Goal: Task Accomplishment & Management: Use online tool/utility

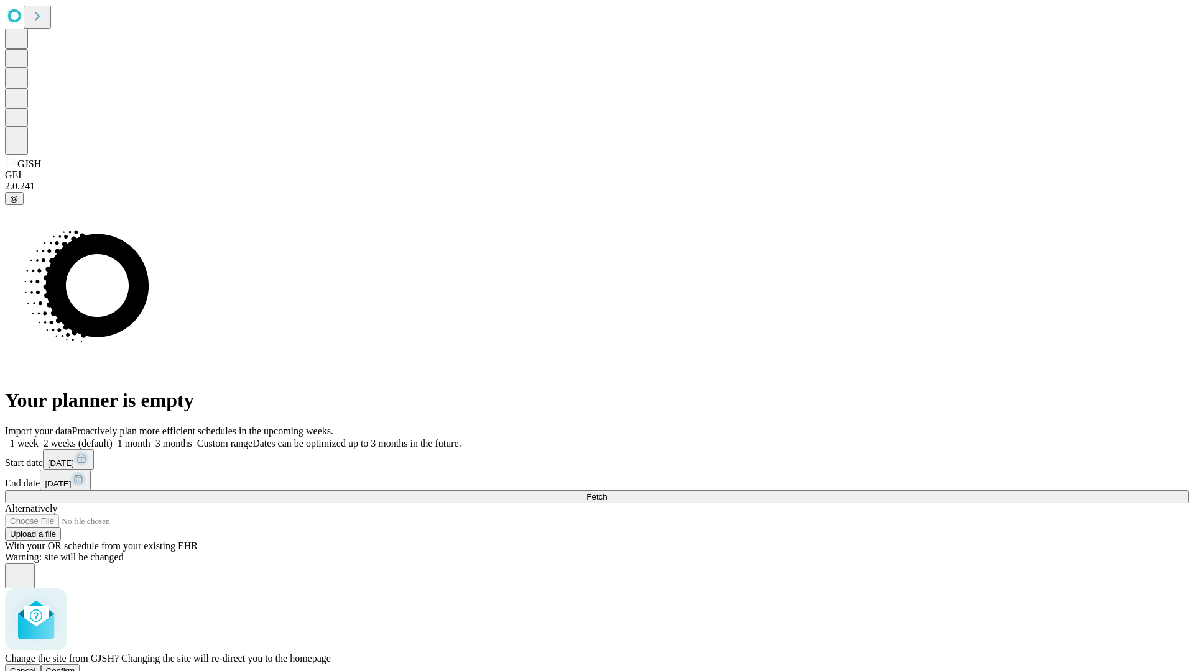
click at [75, 666] on span "Confirm" at bounding box center [60, 670] width 29 height 9
click at [150, 438] on label "1 month" at bounding box center [132, 443] width 38 height 11
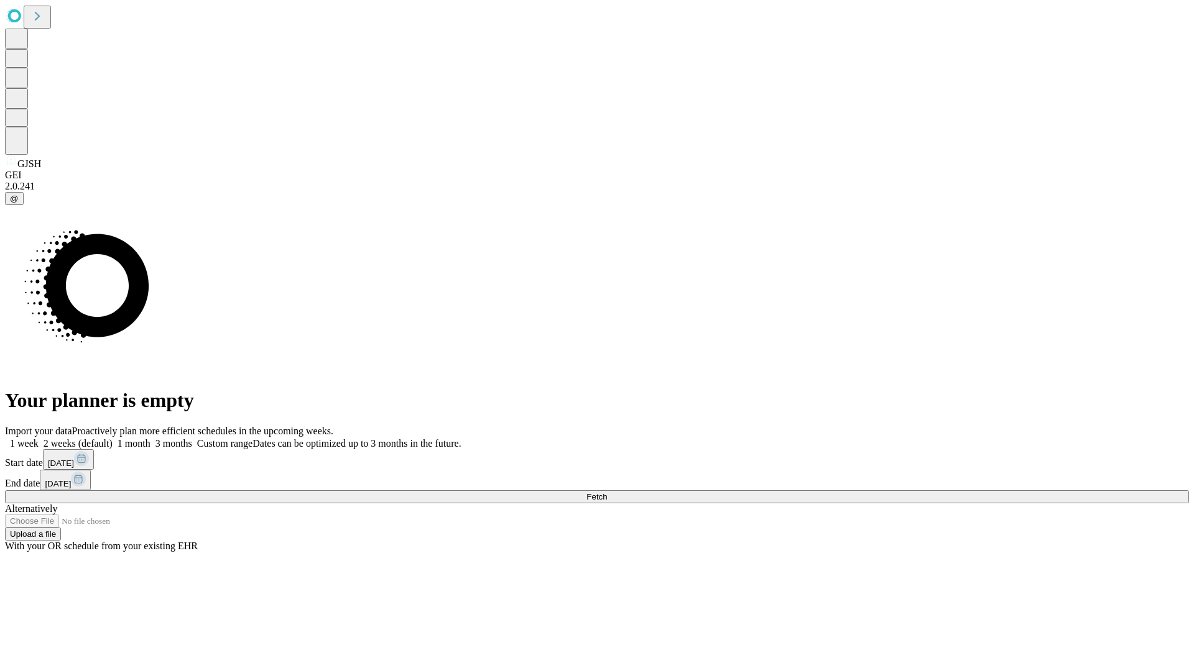
click at [607, 492] on span "Fetch" at bounding box center [596, 496] width 21 height 9
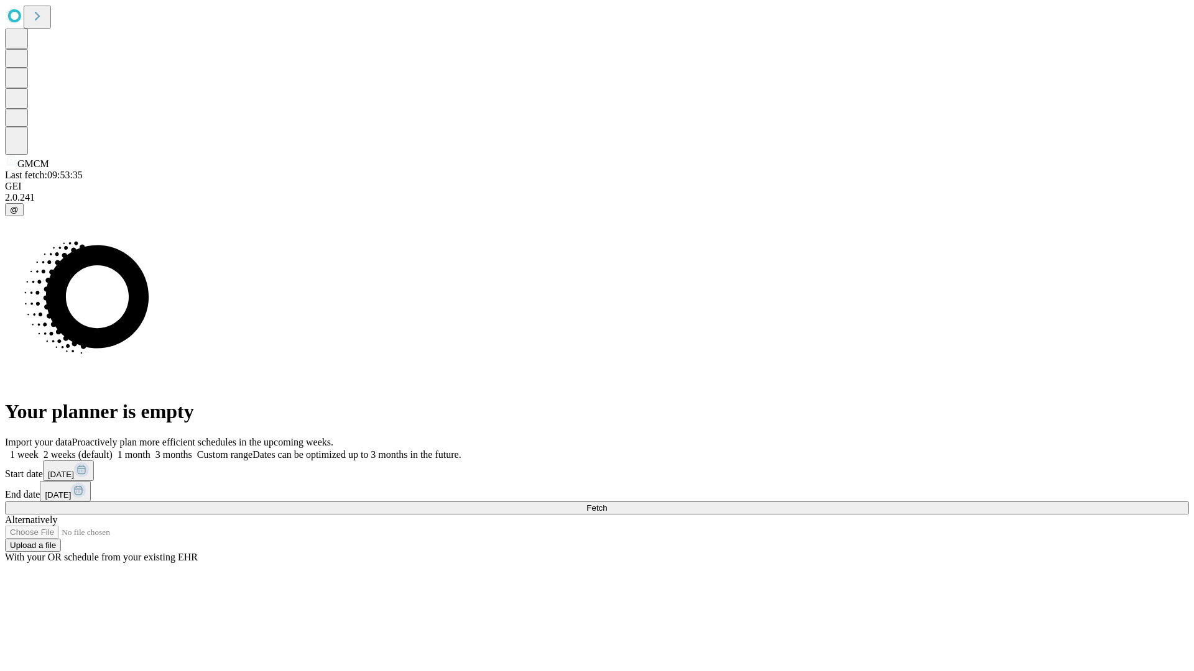
click at [150, 449] on label "1 month" at bounding box center [132, 454] width 38 height 11
click at [607, 504] on span "Fetch" at bounding box center [596, 508] width 21 height 9
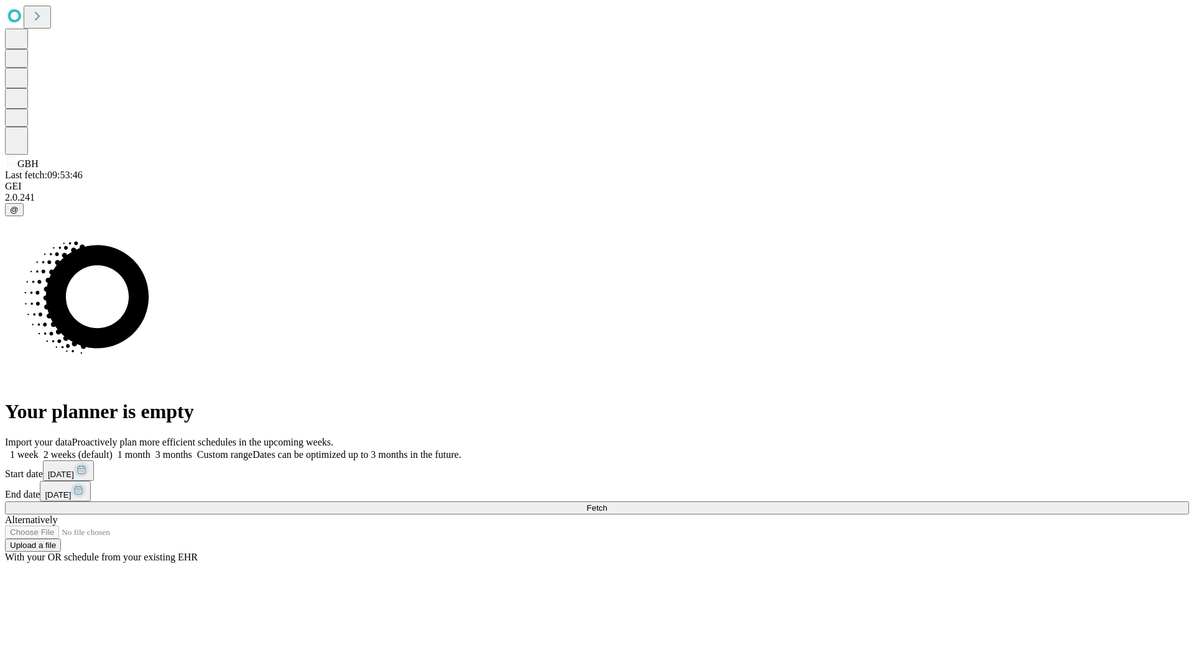
click at [607, 504] on span "Fetch" at bounding box center [596, 508] width 21 height 9
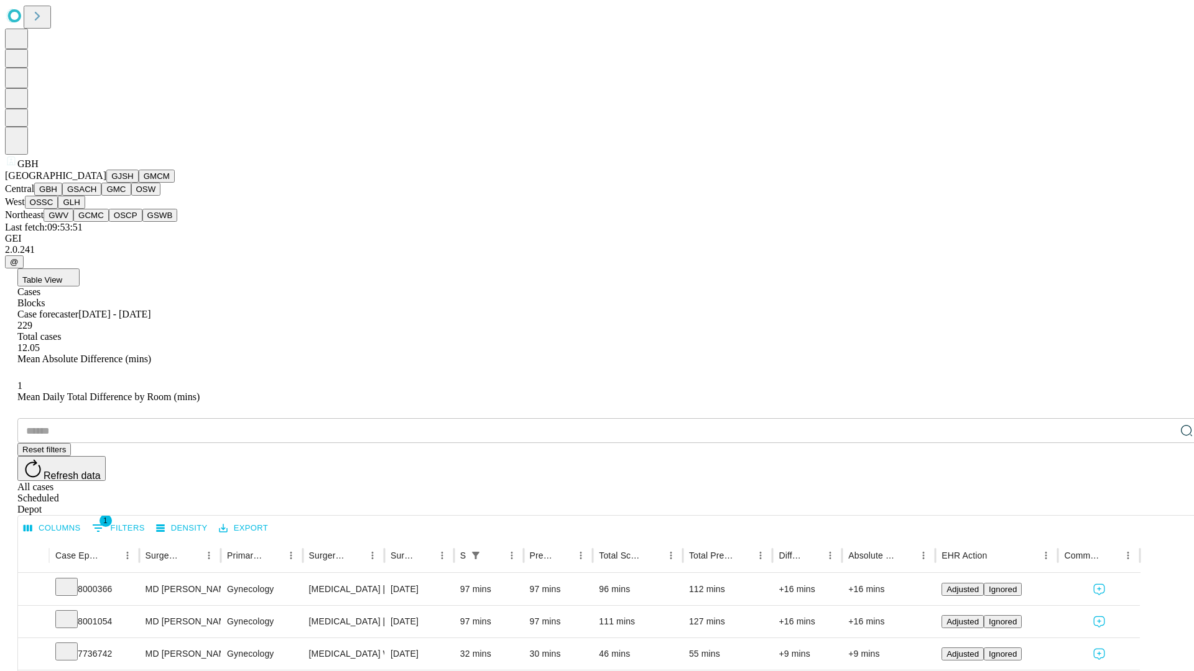
click at [96, 196] on button "GSACH" at bounding box center [81, 189] width 39 height 13
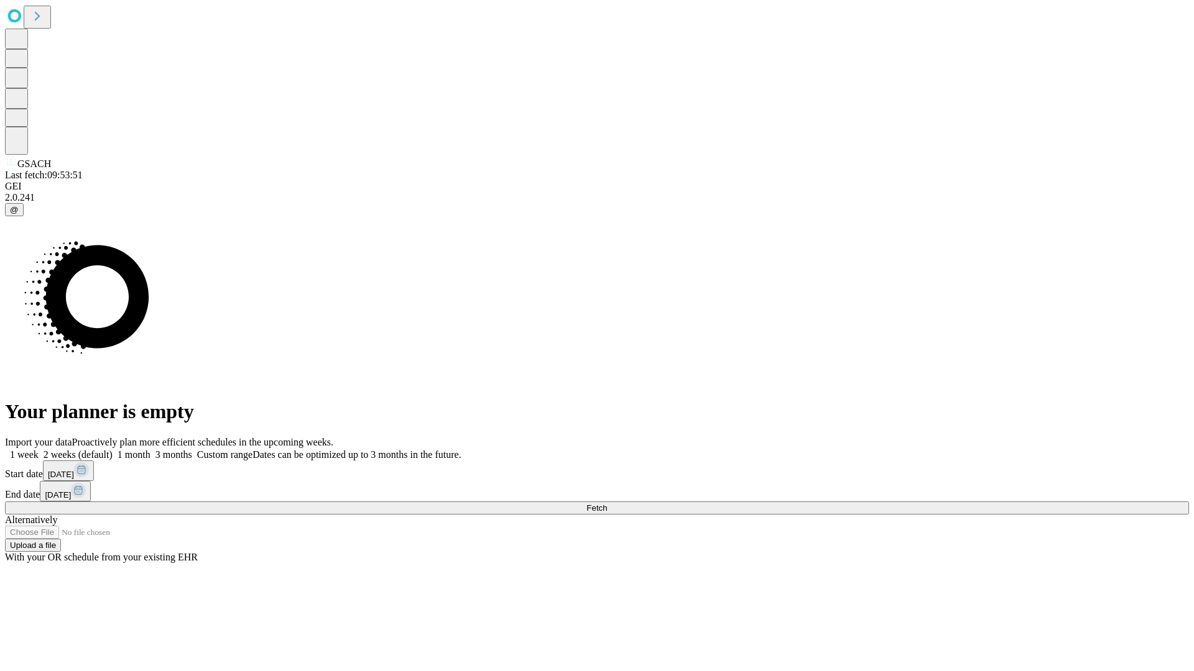
click at [150, 449] on label "1 month" at bounding box center [132, 454] width 38 height 11
click at [607, 504] on span "Fetch" at bounding box center [596, 508] width 21 height 9
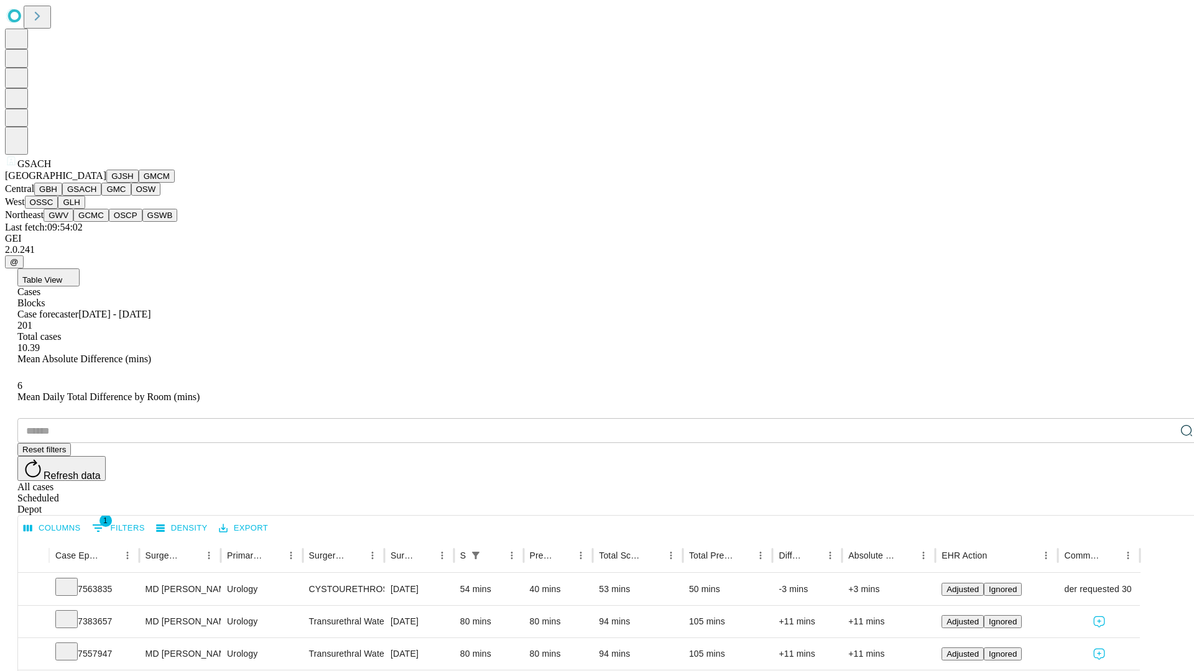
click at [101, 196] on button "GMC" at bounding box center [115, 189] width 29 height 13
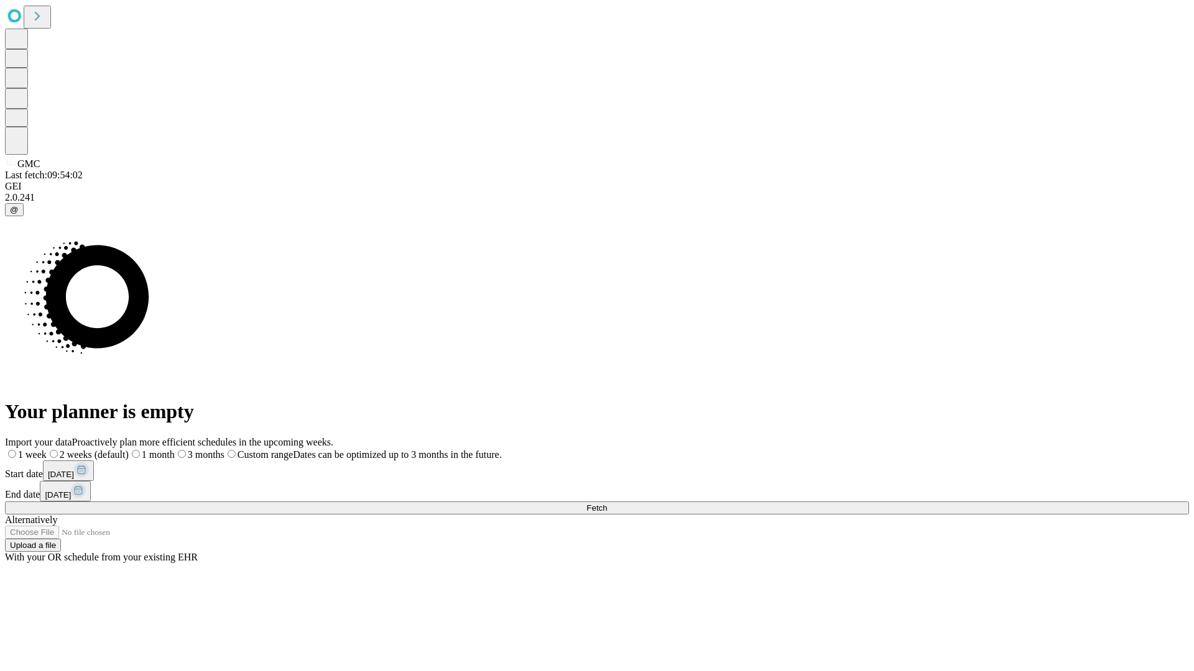
click at [175, 449] on label "1 month" at bounding box center [152, 454] width 46 height 11
click at [607, 504] on span "Fetch" at bounding box center [596, 508] width 21 height 9
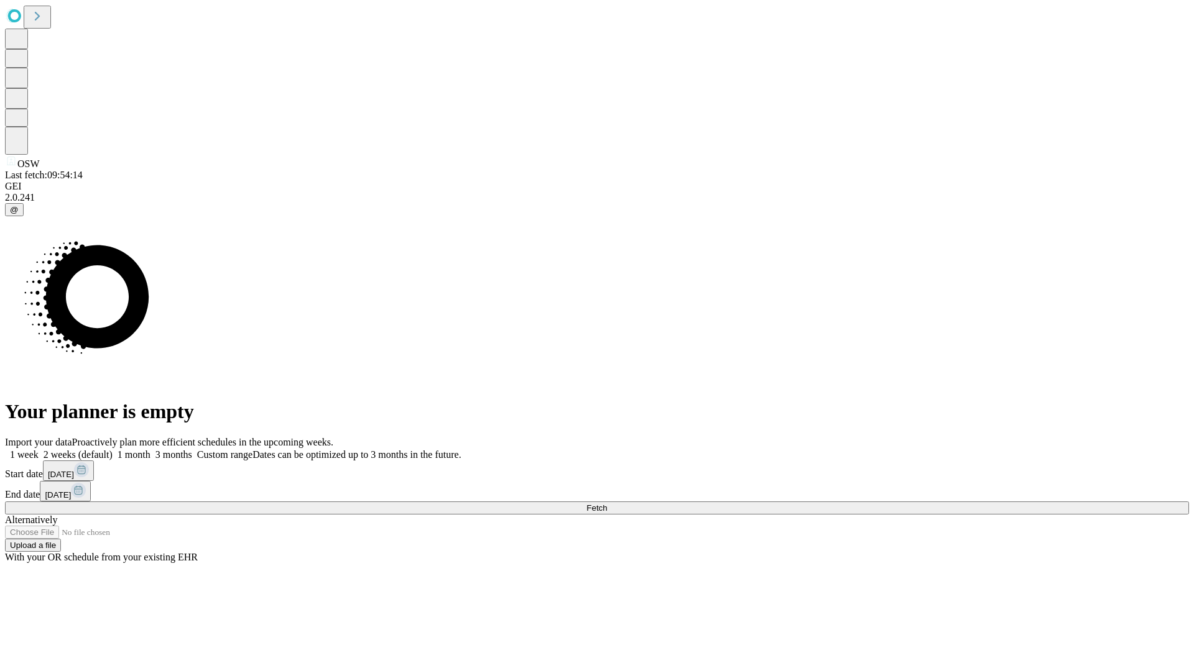
click at [150, 449] on label "1 month" at bounding box center [132, 454] width 38 height 11
click at [607, 504] on span "Fetch" at bounding box center [596, 508] width 21 height 9
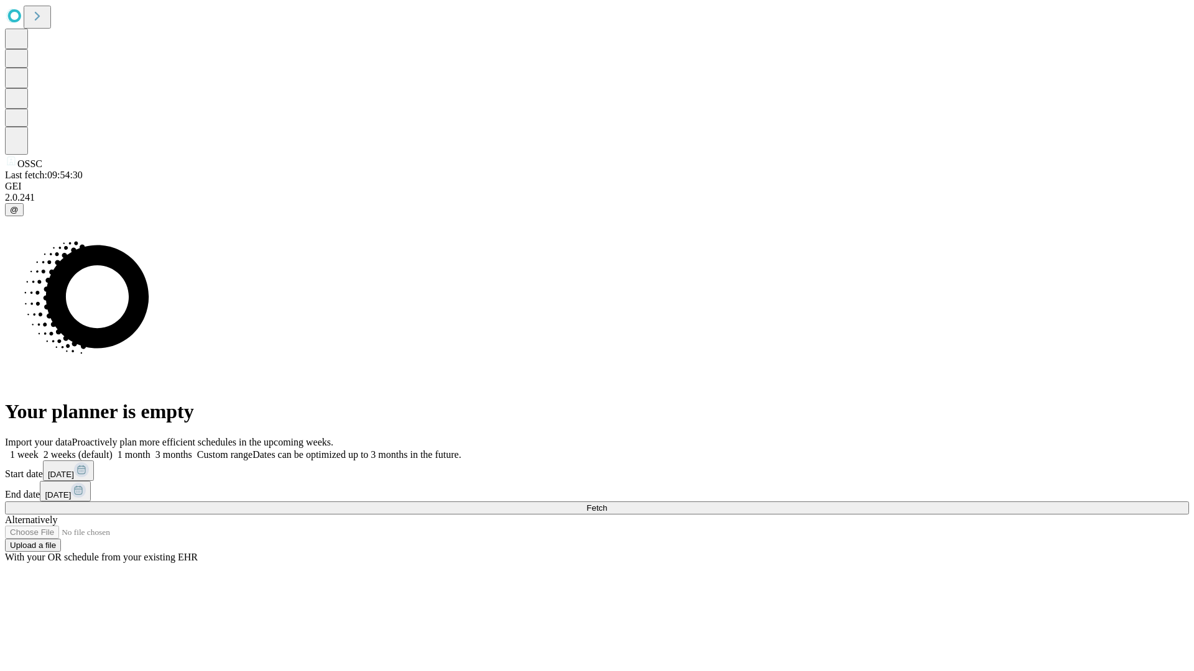
click at [150, 449] on label "1 month" at bounding box center [132, 454] width 38 height 11
click at [607, 504] on span "Fetch" at bounding box center [596, 508] width 21 height 9
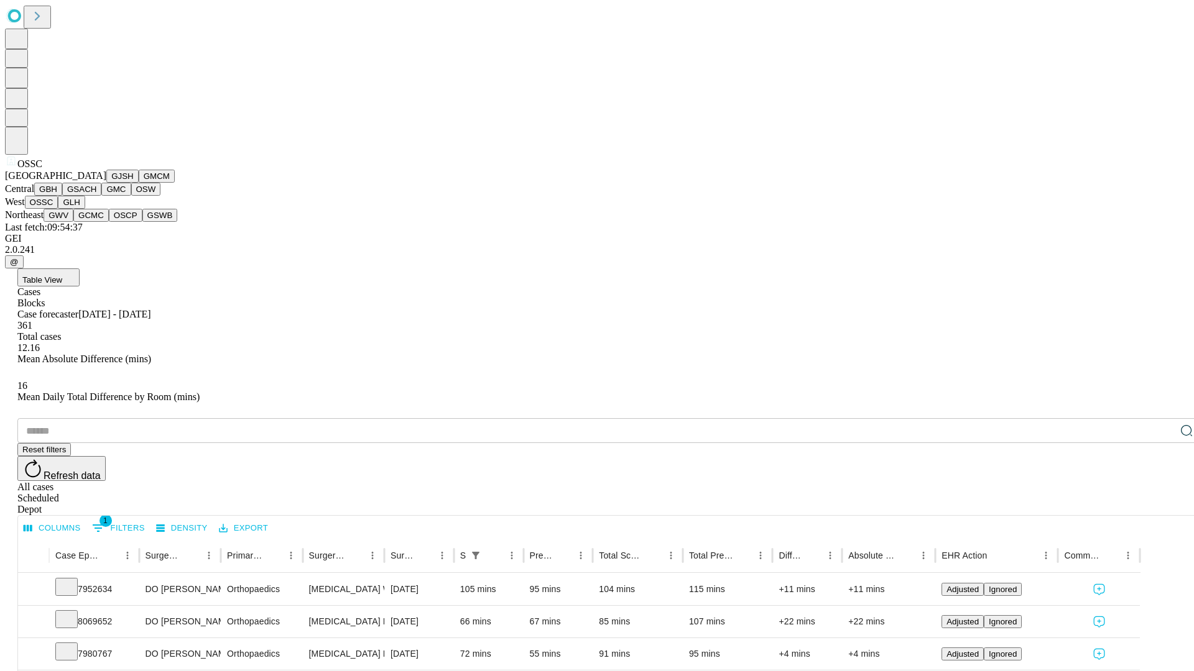
click at [85, 209] on button "GLH" at bounding box center [71, 202] width 27 height 13
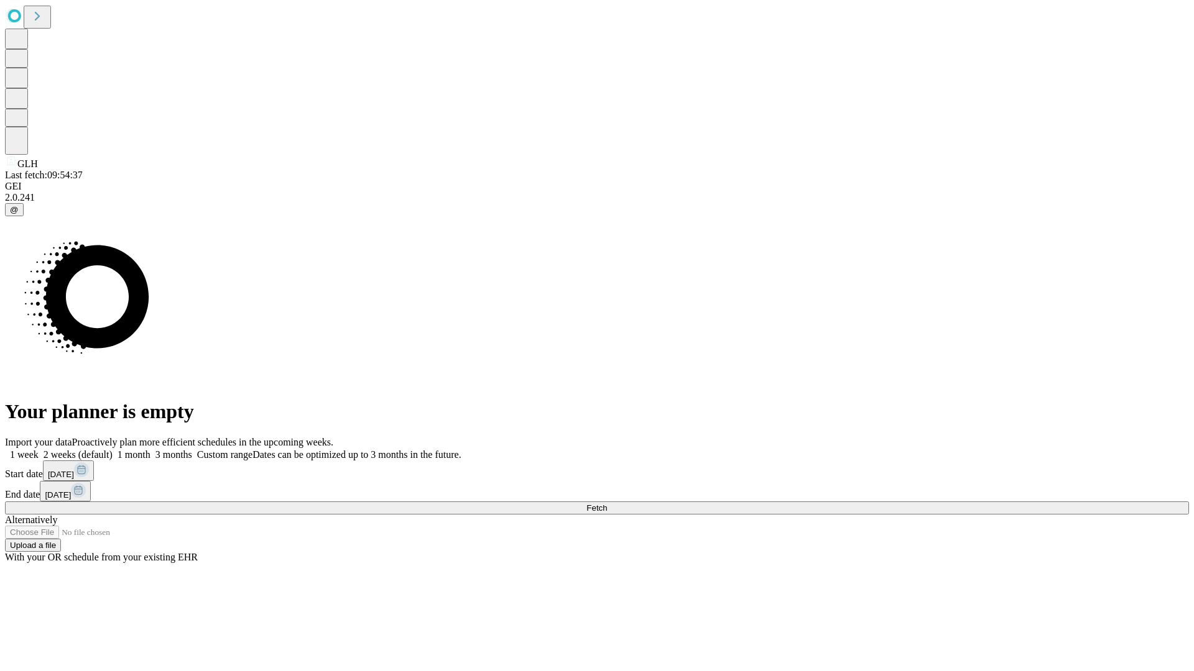
click at [150, 449] on label "1 month" at bounding box center [132, 454] width 38 height 11
click at [607, 504] on span "Fetch" at bounding box center [596, 508] width 21 height 9
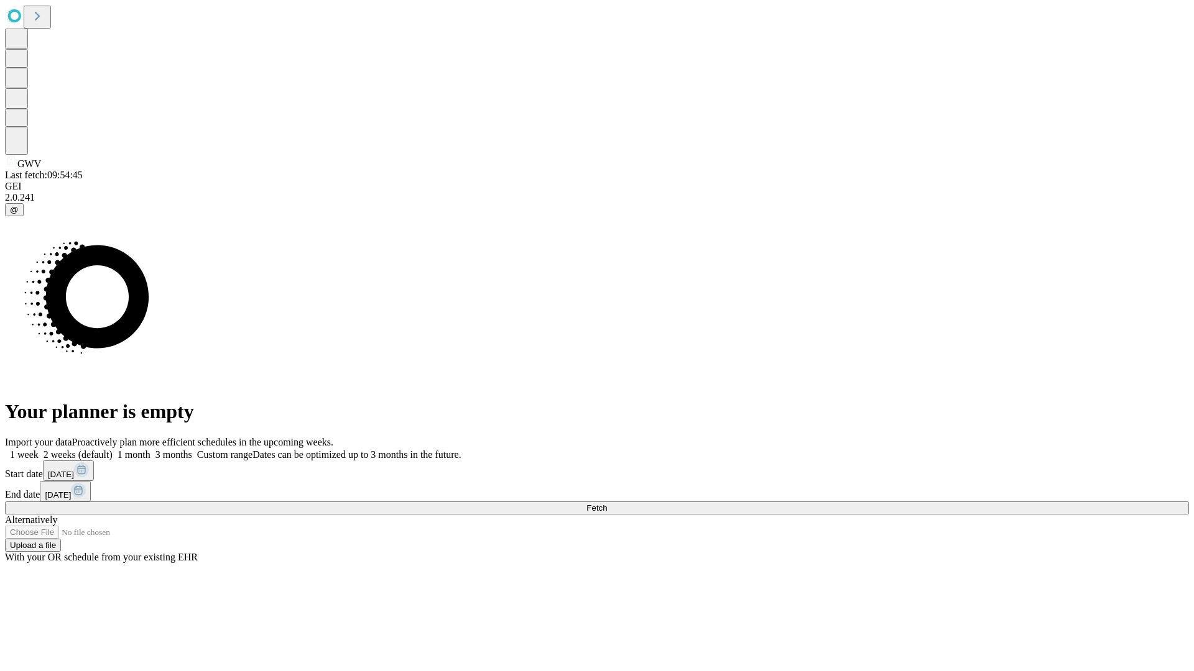
click at [607, 504] on span "Fetch" at bounding box center [596, 508] width 21 height 9
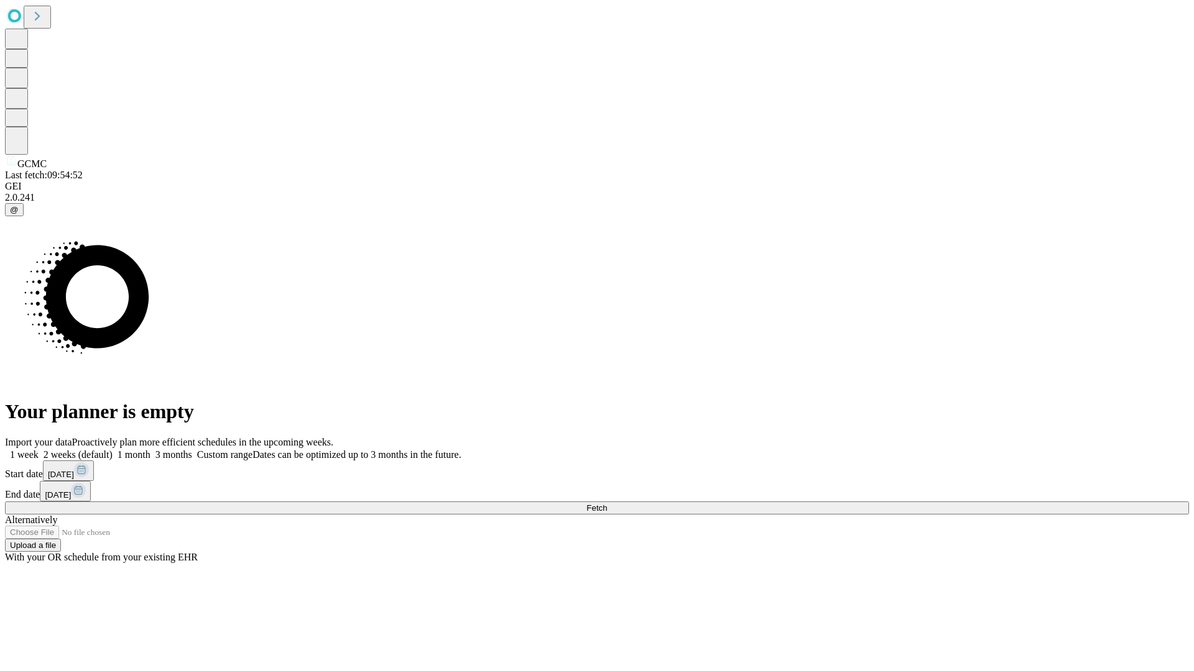
click at [150, 449] on label "1 month" at bounding box center [132, 454] width 38 height 11
click at [607, 504] on span "Fetch" at bounding box center [596, 508] width 21 height 9
